Goal: Task Accomplishment & Management: Manage account settings

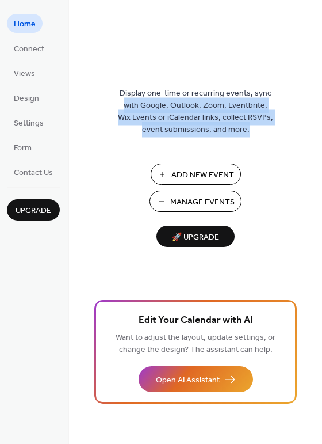
drag, startPoint x: 318, startPoint y: 82, endPoint x: 330, endPoint y: 183, distance: 100.9
click at [322, 183] on html "Home Connect Views Design Settings Form Contact Us Upgrade Home Upgrade Display…" at bounding box center [161, 222] width 322 height 444
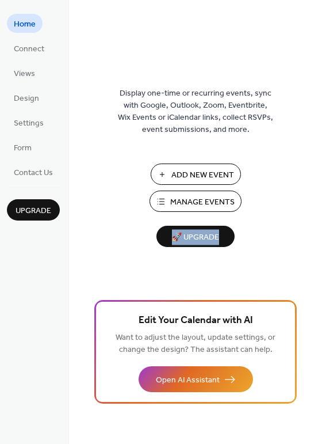
drag, startPoint x: 318, startPoint y: 238, endPoint x: 319, endPoint y: 285, distance: 47.2
click at [319, 285] on div "Display one-time or recurring events, sync with Google, Outlook, Zoom, Eventbri…" at bounding box center [195, 240] width 253 height 406
click at [318, 284] on div "Display one-time or recurring events, sync with Google, Outlook, Zoom, Eventbri…" at bounding box center [195, 240] width 253 height 406
drag, startPoint x: 319, startPoint y: 244, endPoint x: 320, endPoint y: 285, distance: 40.9
click at [320, 285] on div "Display one-time or recurring events, sync with Google, Outlook, Zoom, Eventbri…" at bounding box center [195, 240] width 253 height 406
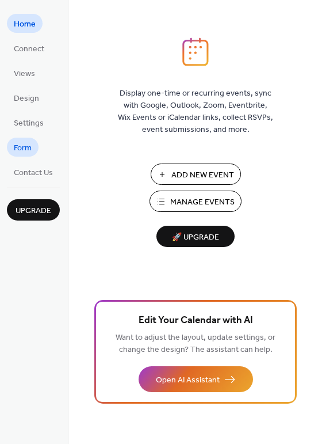
click at [18, 146] on span "Form" at bounding box center [23, 148] width 18 height 12
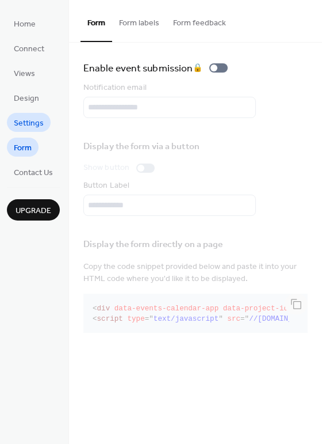
click at [29, 122] on span "Settings" at bounding box center [29, 123] width 30 height 12
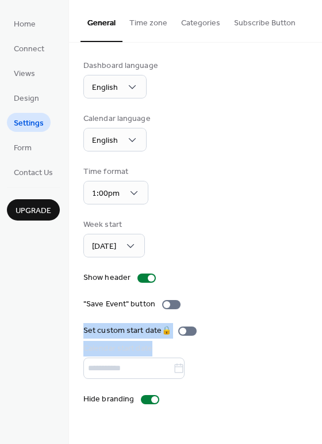
drag, startPoint x: 320, startPoint y: 329, endPoint x: 318, endPoint y: 290, distance: 39.2
click at [318, 290] on div "Dashboard language English Calendar language English Time format 1:00pm Week st…" at bounding box center [195, 233] width 253 height 380
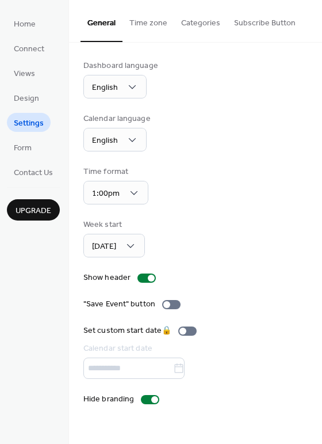
click at [278, 246] on div "Week start [DATE]" at bounding box center [195, 238] width 225 height 39
click at [32, 100] on span "Design" at bounding box center [26, 99] width 25 height 12
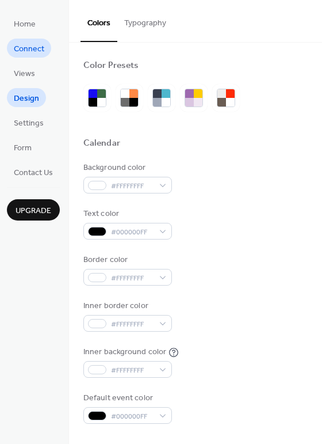
click at [32, 43] on span "Connect" at bounding box center [29, 49] width 31 height 12
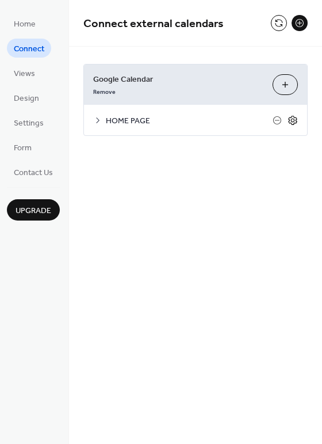
click at [293, 121] on icon at bounding box center [293, 120] width 4 height 4
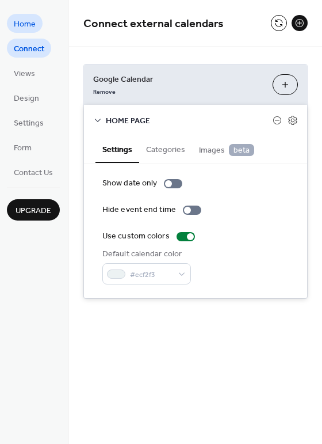
click at [26, 19] on span "Home" at bounding box center [25, 24] width 22 height 12
